Goal: Information Seeking & Learning: Learn about a topic

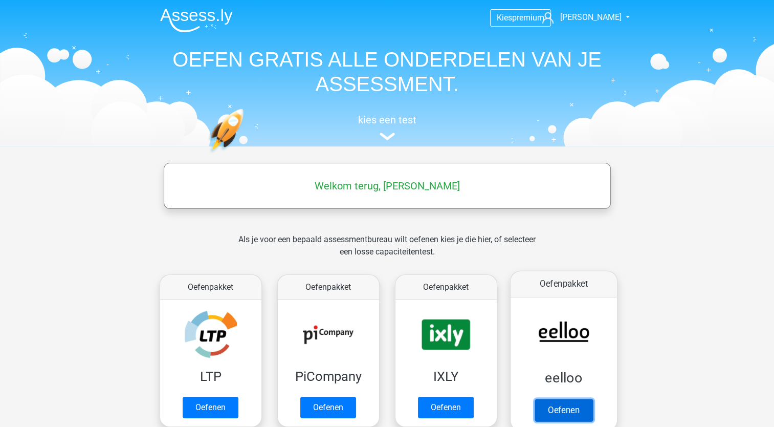
click at [556, 407] on link "Oefenen" at bounding box center [563, 410] width 58 height 23
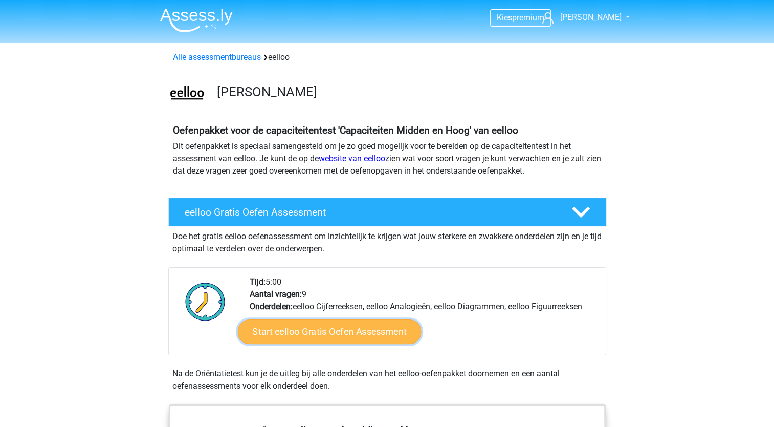
click at [321, 337] on link "Start eelloo Gratis Oefen Assessment" at bounding box center [329, 331] width 184 height 25
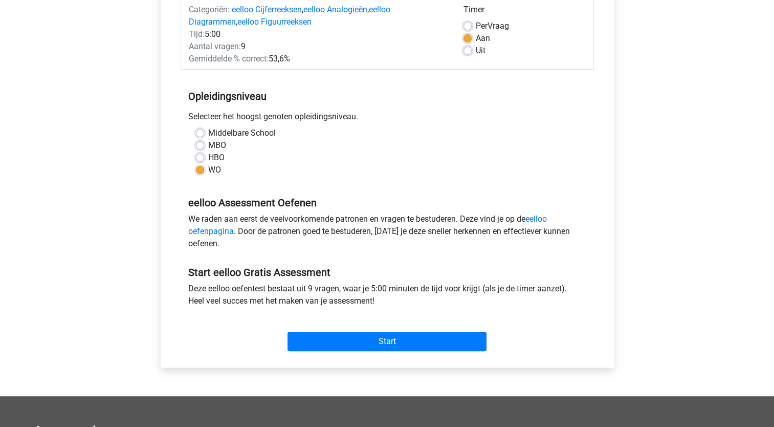
scroll to position [153, 0]
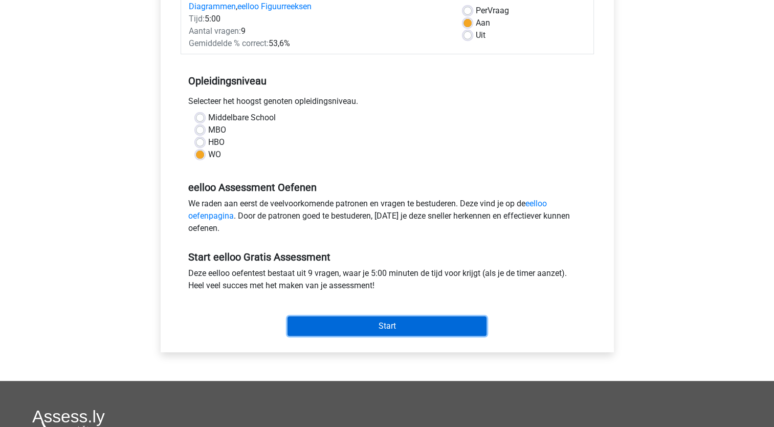
click at [388, 326] on input "Start" at bounding box center [387, 325] width 199 height 19
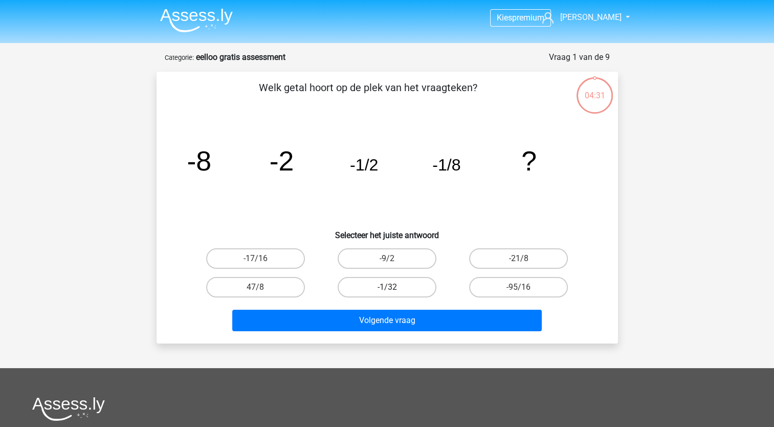
click at [364, 285] on label "-1/32" at bounding box center [387, 287] width 99 height 20
click at [387, 287] on input "-1/32" at bounding box center [390, 290] width 7 height 7
radio input "true"
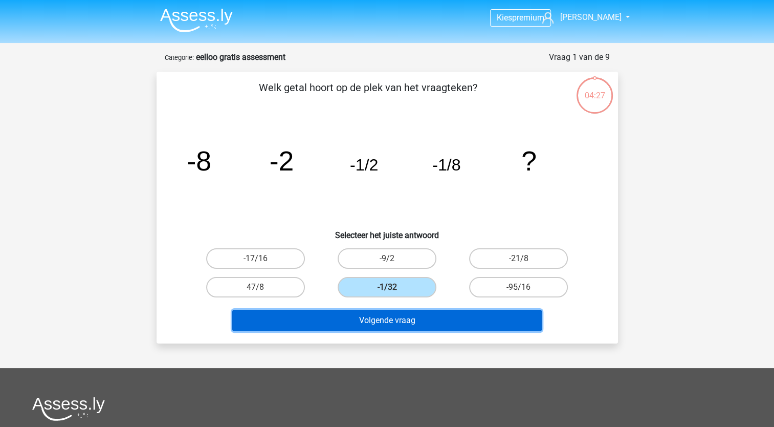
click at [430, 315] on button "Volgende vraag" at bounding box center [387, 320] width 310 height 21
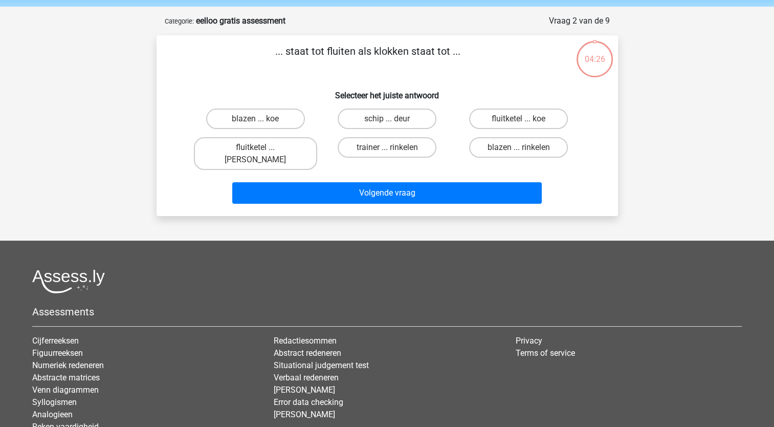
scroll to position [51, 0]
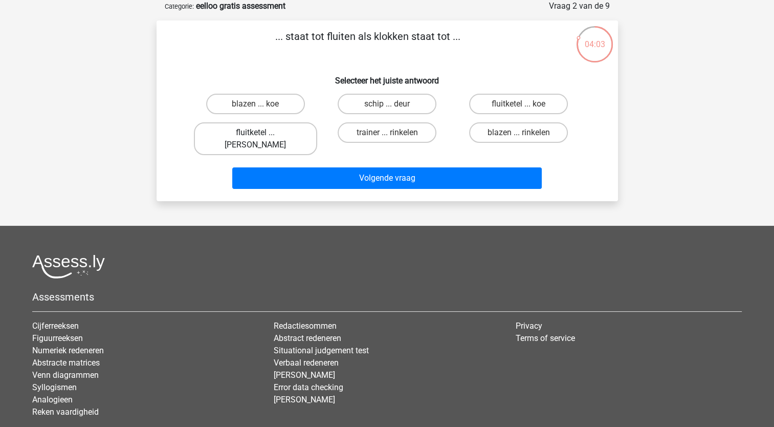
click at [280, 130] on label "fluitketel ... luiden" at bounding box center [255, 138] width 123 height 33
click at [262, 133] on input "fluitketel ... luiden" at bounding box center [258, 136] width 7 height 7
radio input "true"
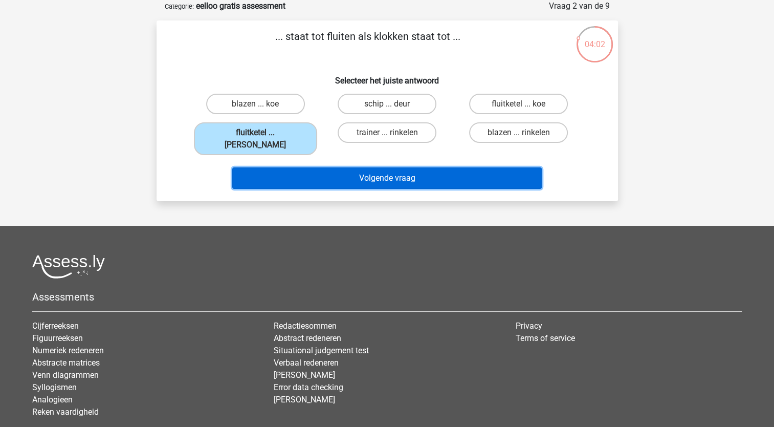
click at [347, 167] on button "Volgende vraag" at bounding box center [387, 177] width 310 height 21
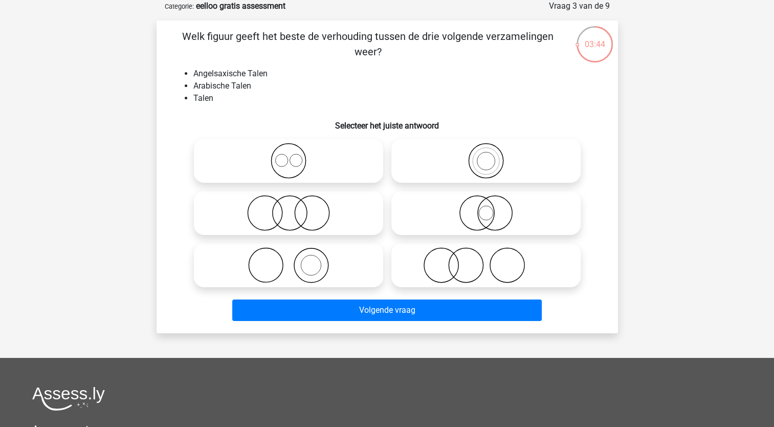
click at [290, 156] on icon at bounding box center [288, 161] width 181 height 36
click at [290, 156] on input "radio" at bounding box center [292, 152] width 7 height 7
radio input "true"
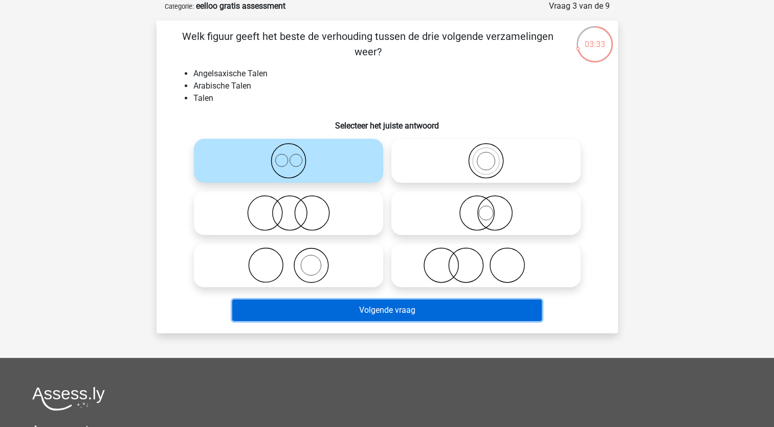
click at [383, 310] on button "Volgende vraag" at bounding box center [387, 309] width 310 height 21
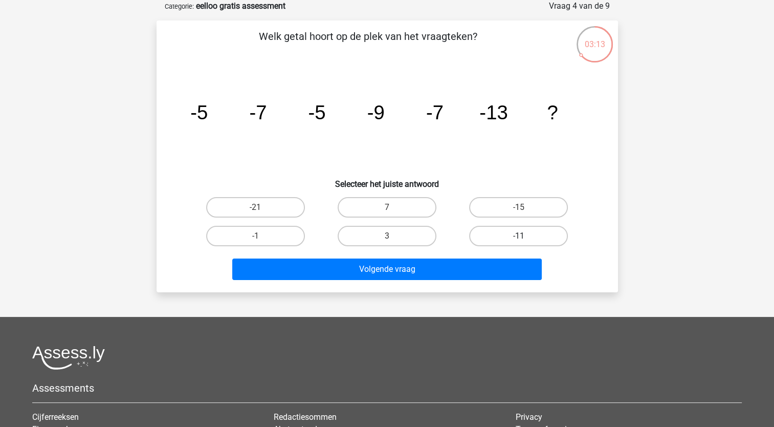
click at [490, 236] on label "-11" at bounding box center [518, 236] width 99 height 20
click at [519, 236] on input "-11" at bounding box center [522, 239] width 7 height 7
radio input "true"
click at [507, 209] on label "-15" at bounding box center [518, 207] width 99 height 20
click at [519, 209] on input "-15" at bounding box center [522, 210] width 7 height 7
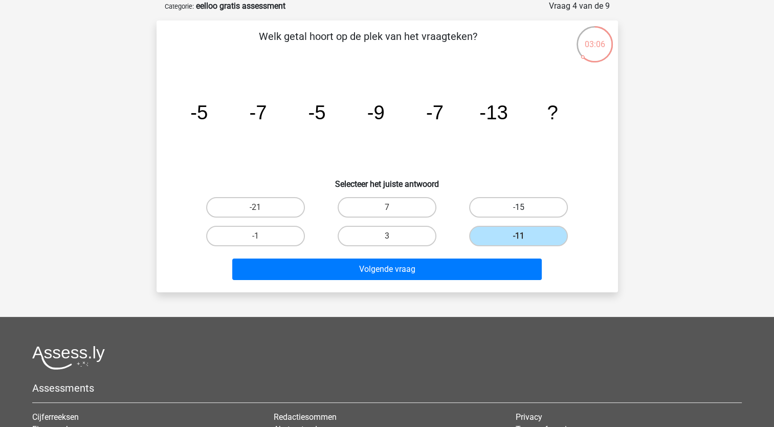
radio input "true"
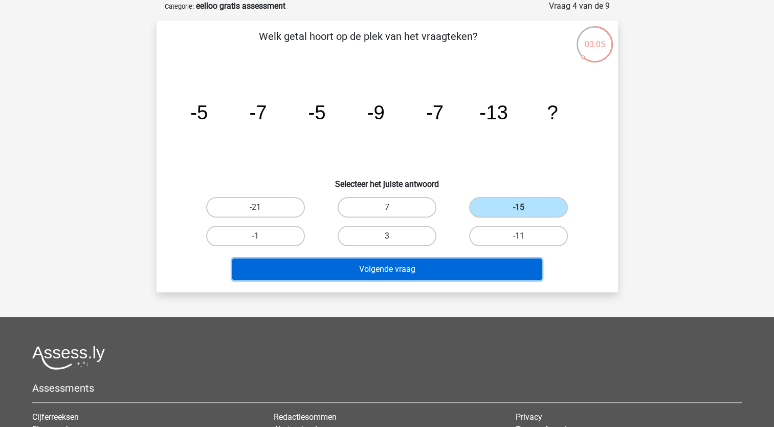
click at [466, 266] on button "Volgende vraag" at bounding box center [387, 268] width 310 height 21
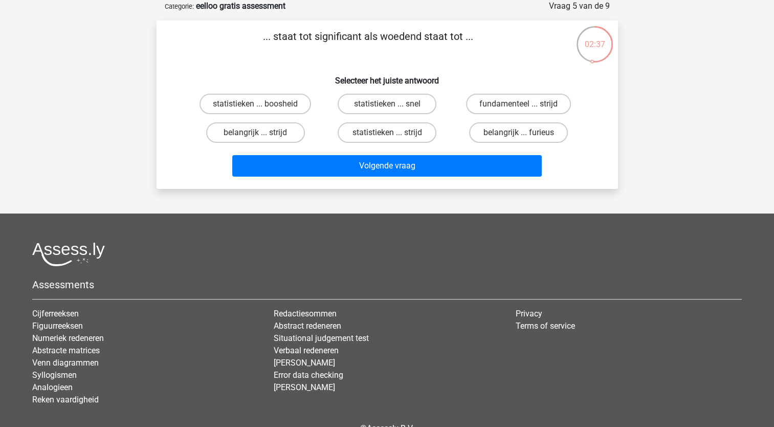
click at [257, 104] on input "statistieken ... boosheid" at bounding box center [258, 107] width 7 height 7
radio input "true"
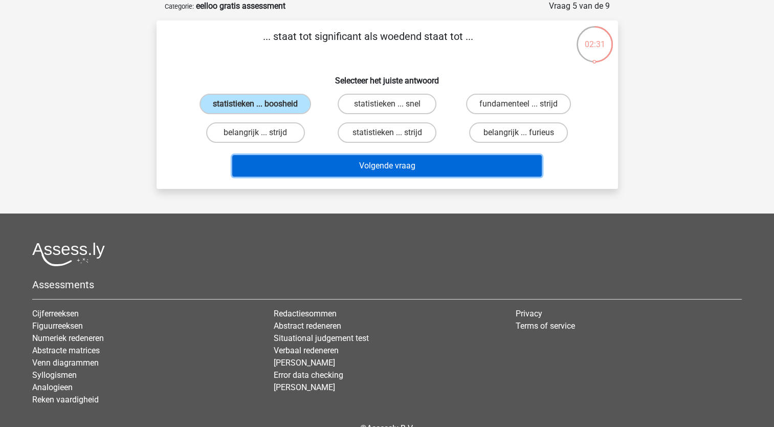
click at [305, 161] on button "Volgende vraag" at bounding box center [387, 165] width 310 height 21
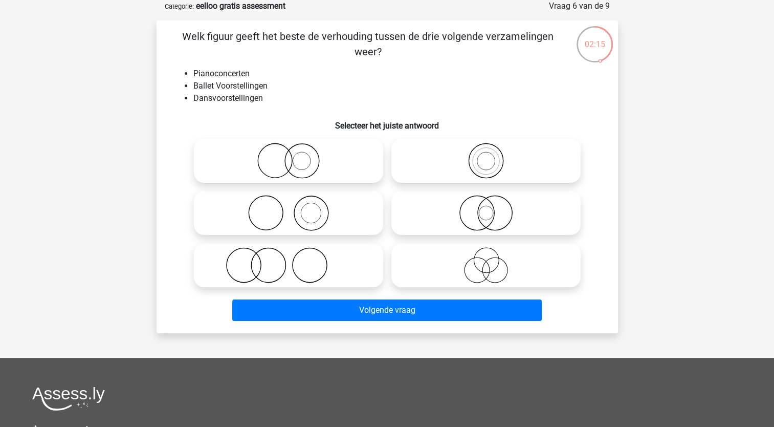
click at [287, 271] on icon at bounding box center [288, 265] width 181 height 36
click at [289, 260] on input "radio" at bounding box center [292, 256] width 7 height 7
radio input "true"
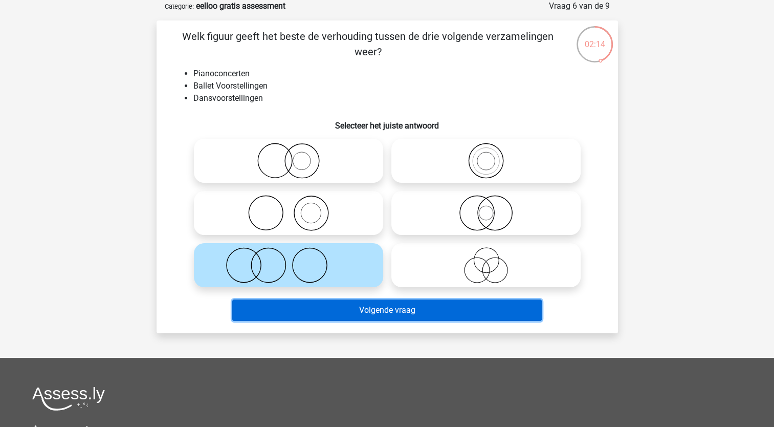
click at [343, 305] on button "Volgende vraag" at bounding box center [387, 309] width 310 height 21
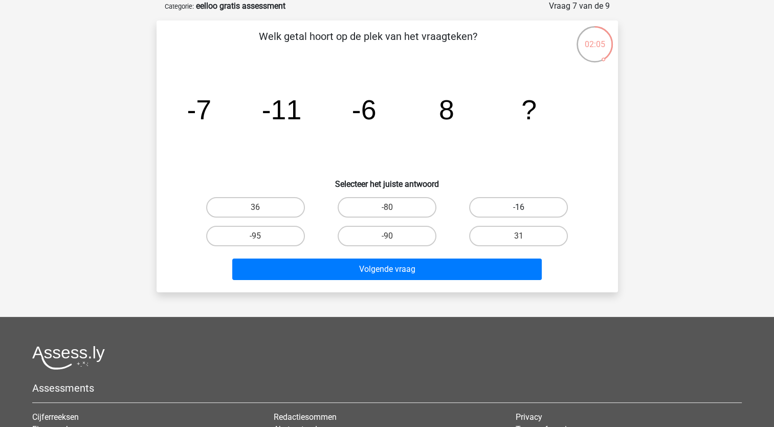
click at [516, 209] on label "-16" at bounding box center [518, 207] width 99 height 20
click at [519, 209] on input "-16" at bounding box center [522, 210] width 7 height 7
radio input "true"
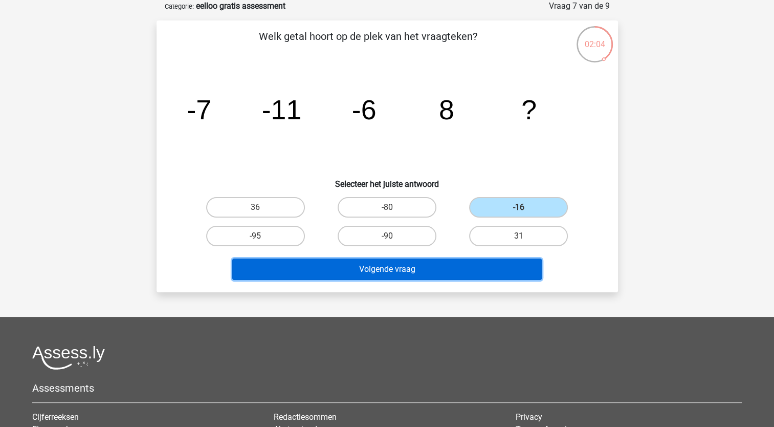
click at [440, 275] on button "Volgende vraag" at bounding box center [387, 268] width 310 height 21
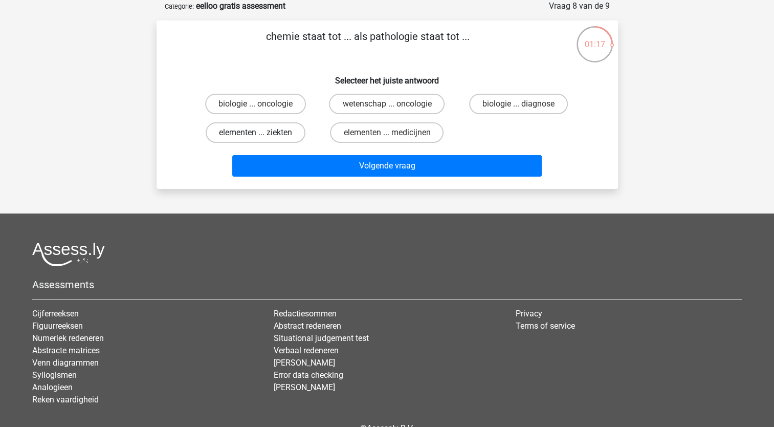
click at [230, 134] on label "elementen ... ziekten" at bounding box center [256, 132] width 100 height 20
click at [255, 134] on input "elementen ... ziekten" at bounding box center [258, 136] width 7 height 7
radio input "true"
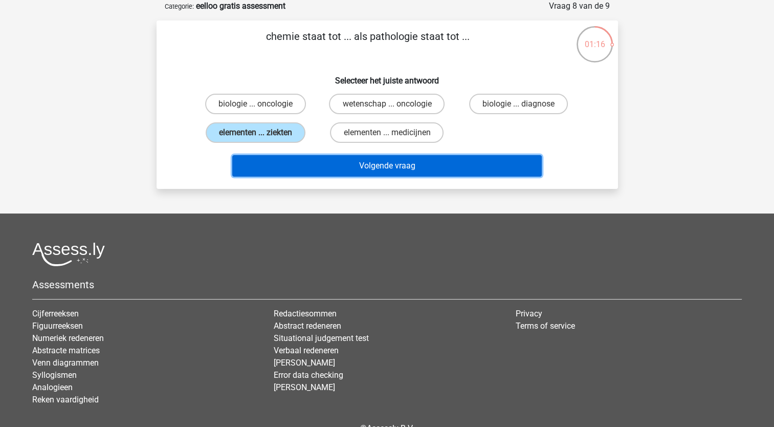
click at [370, 163] on button "Volgende vraag" at bounding box center [387, 165] width 310 height 21
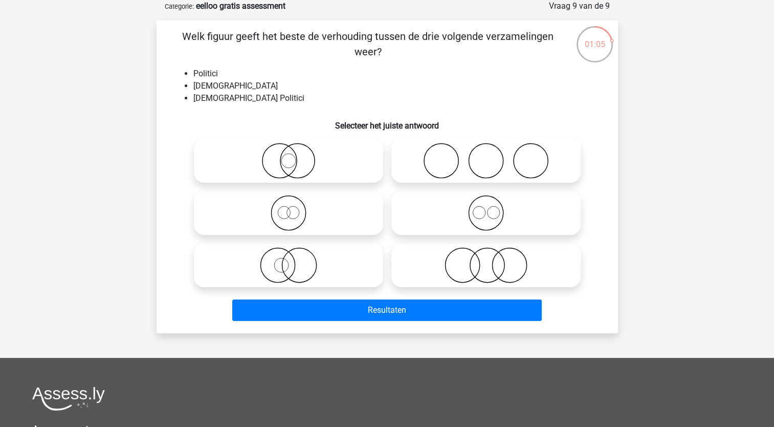
click at [282, 163] on icon at bounding box center [288, 161] width 181 height 36
click at [289, 156] on input "radio" at bounding box center [292, 152] width 7 height 7
radio input "true"
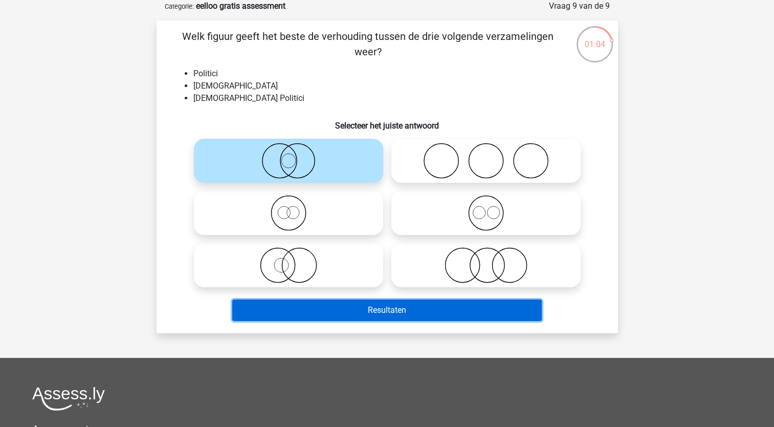
click at [379, 308] on button "Resultaten" at bounding box center [387, 309] width 310 height 21
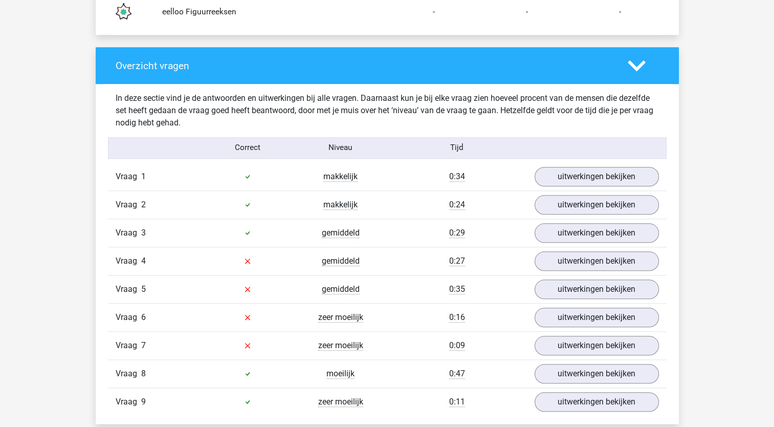
scroll to position [1023, 0]
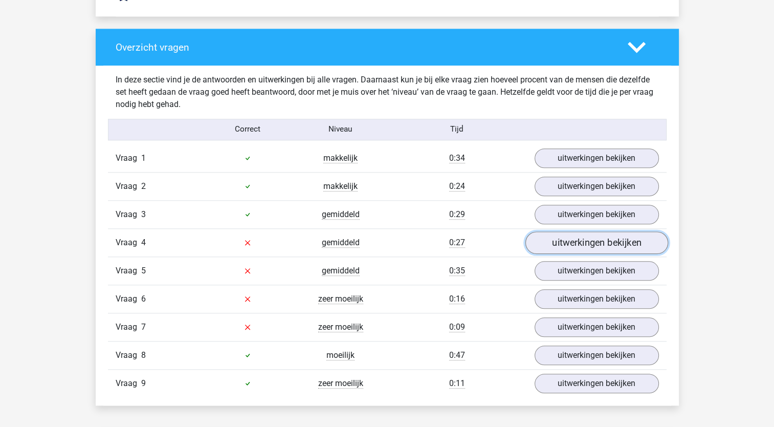
click at [548, 236] on link "uitwerkingen bekijken" at bounding box center [596, 242] width 143 height 23
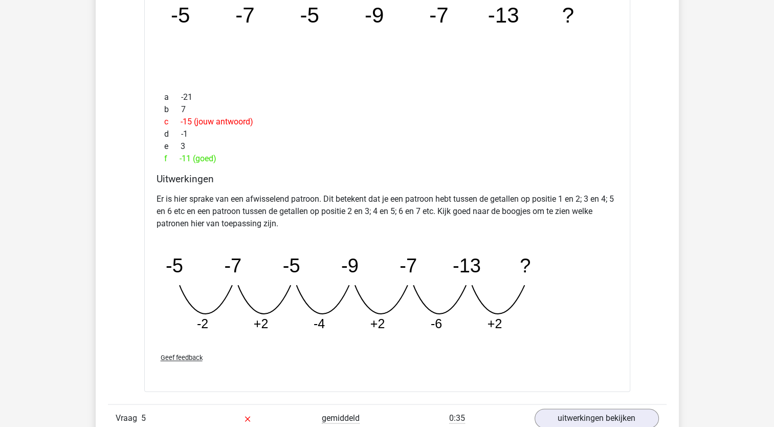
scroll to position [1433, 0]
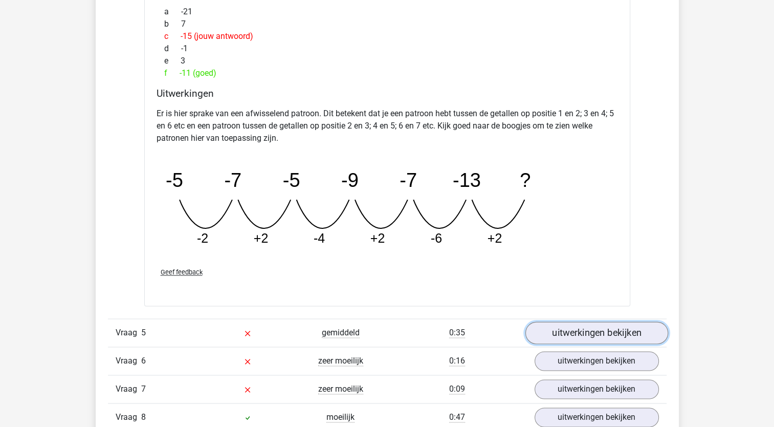
click at [565, 335] on link "uitwerkingen bekijken" at bounding box center [596, 333] width 143 height 23
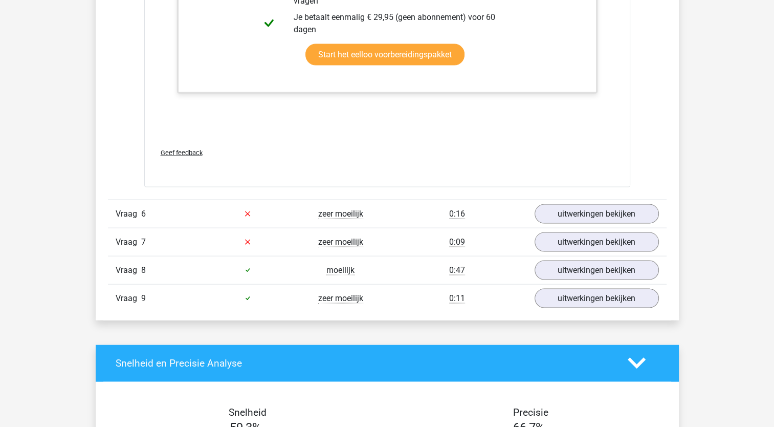
scroll to position [2098, 0]
